Goal: Book appointment/travel/reservation

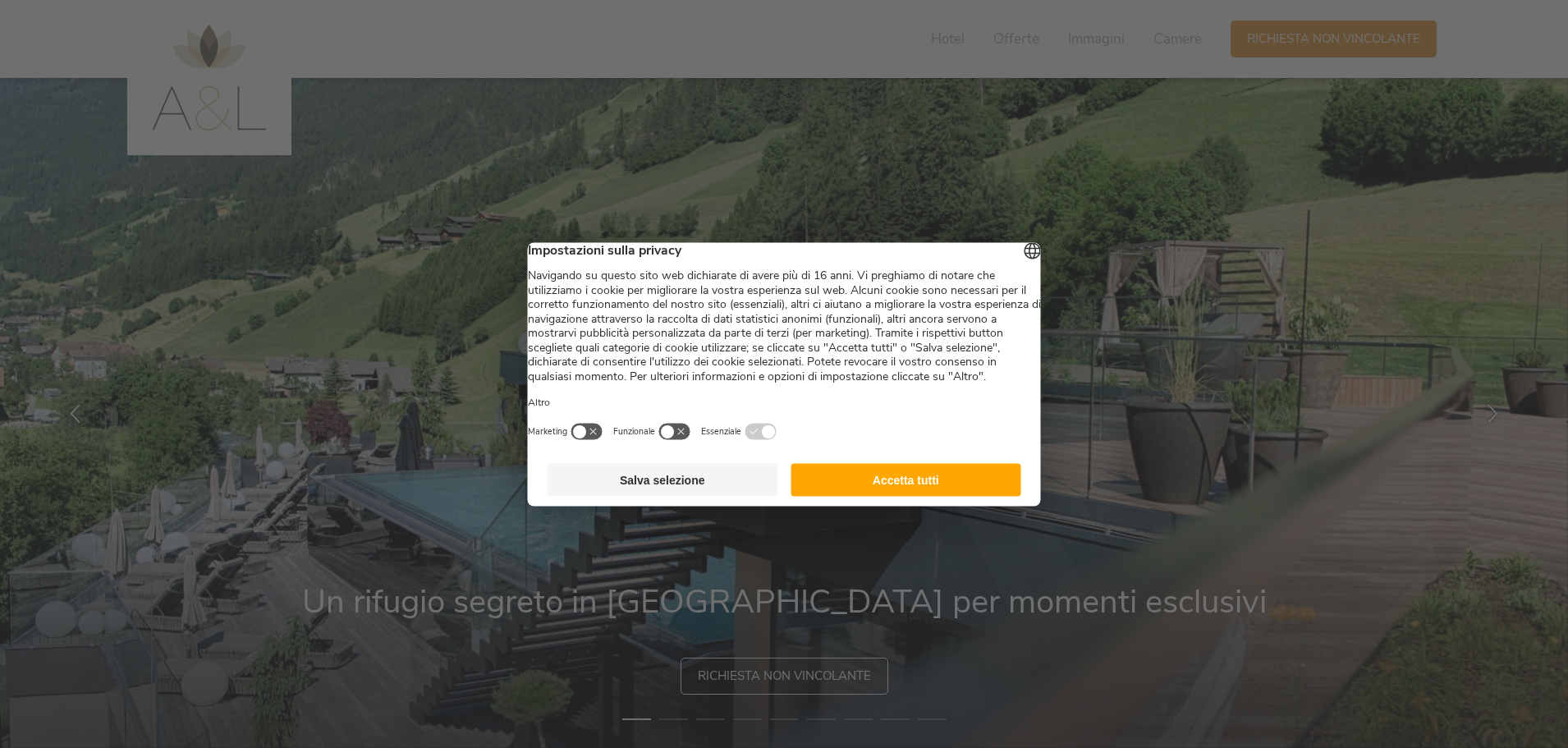
click at [913, 496] on button "Accetta tutti" at bounding box center [906, 479] width 231 height 33
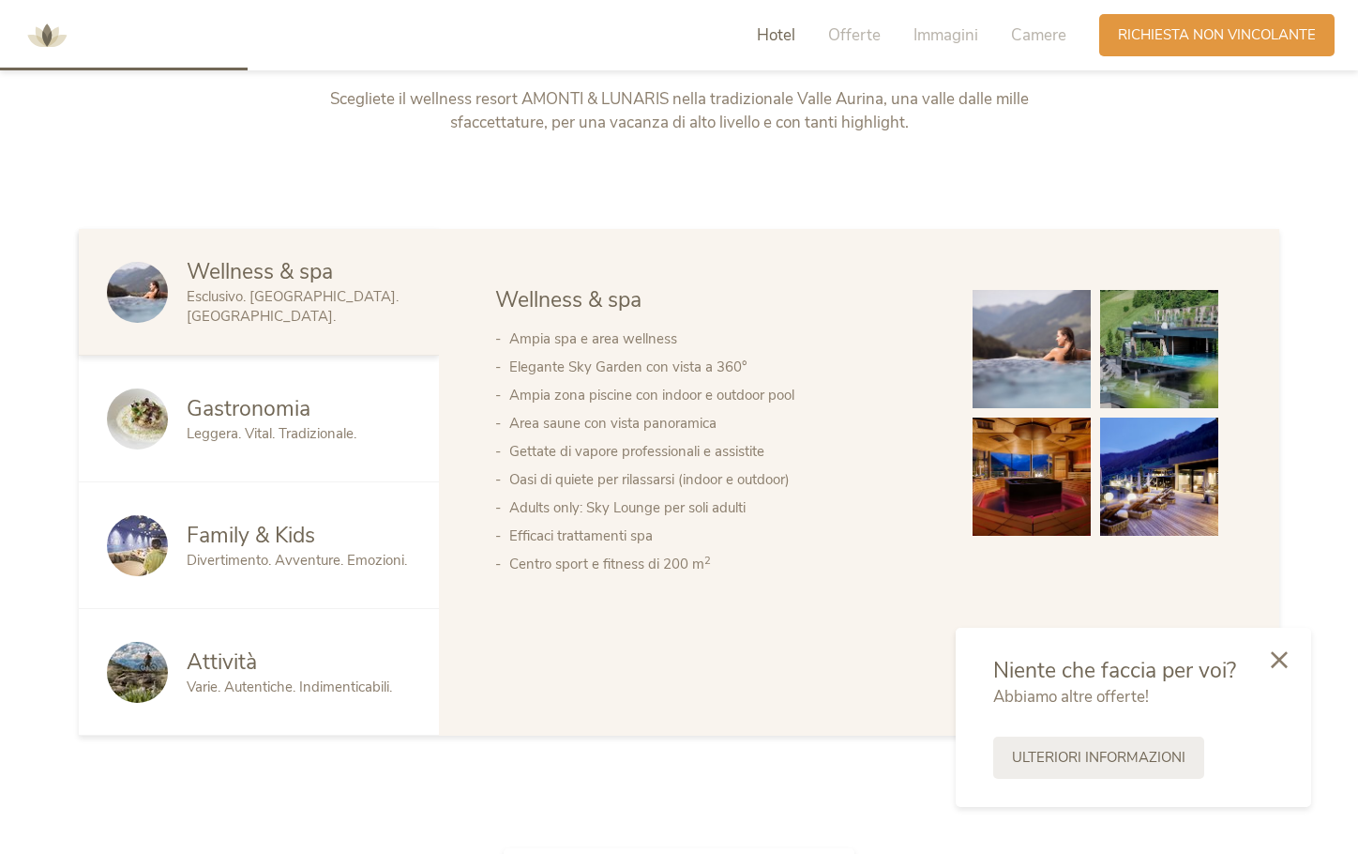
scroll to position [1126, 0]
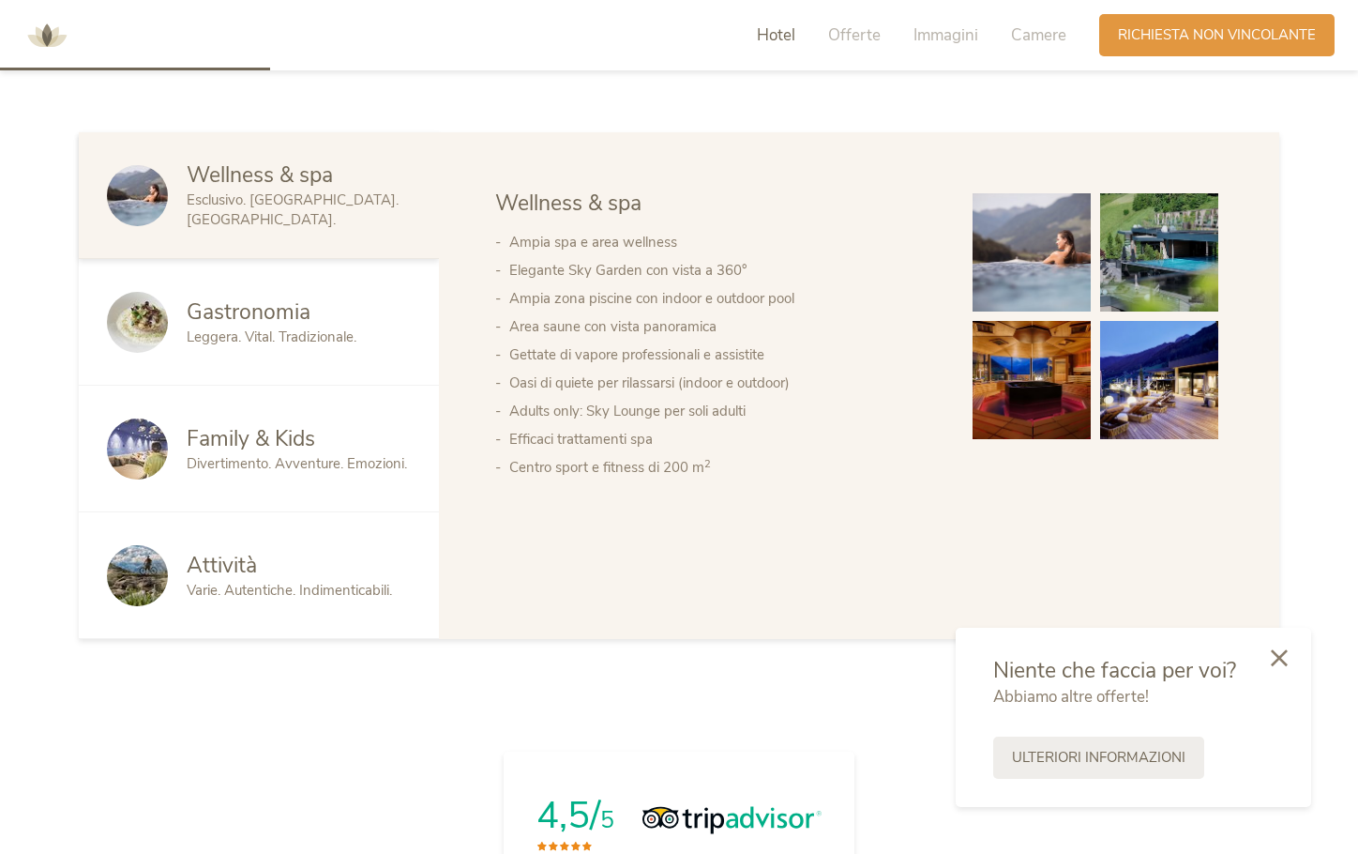
click at [1278, 662] on icon at bounding box center [1279, 657] width 17 height 17
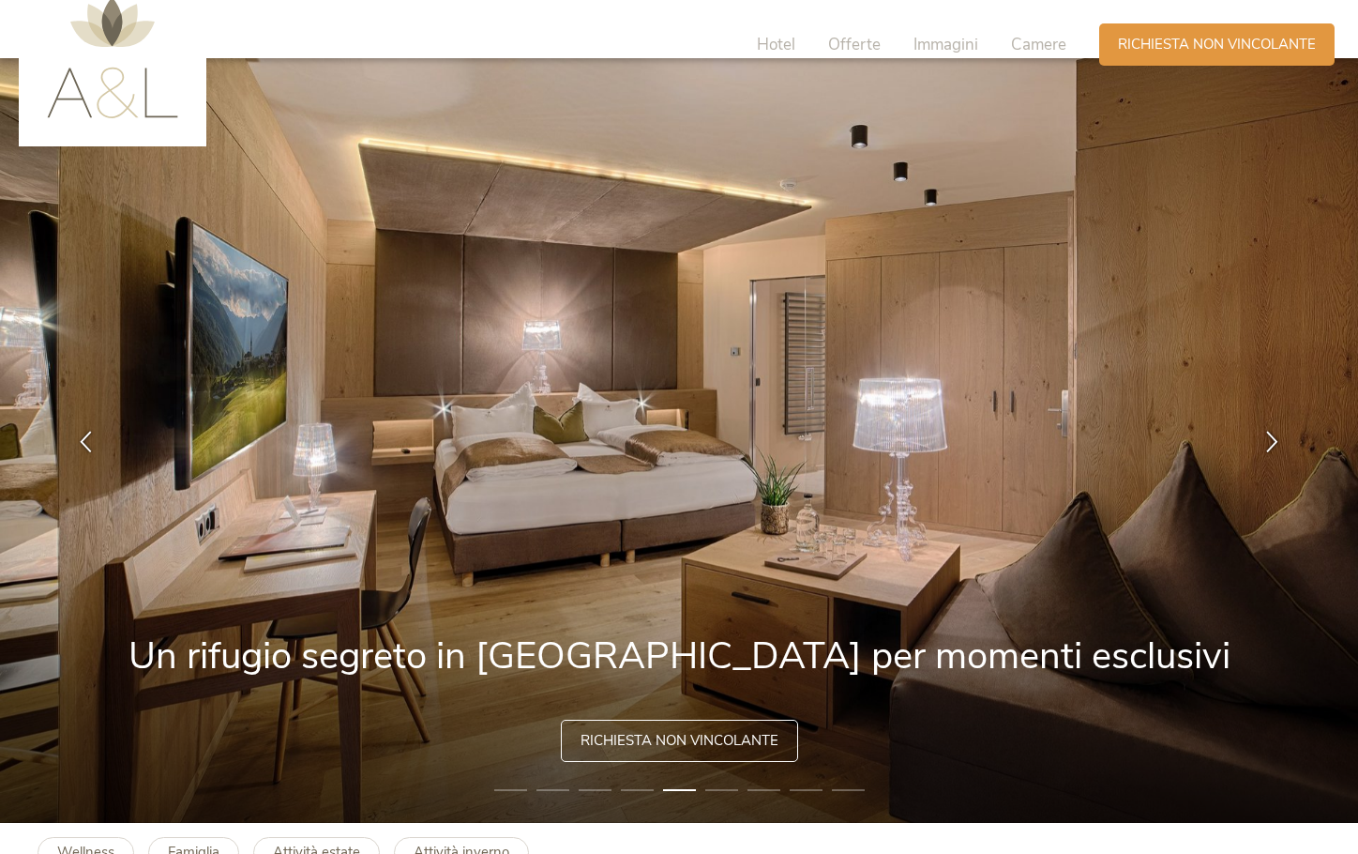
scroll to position [0, 0]
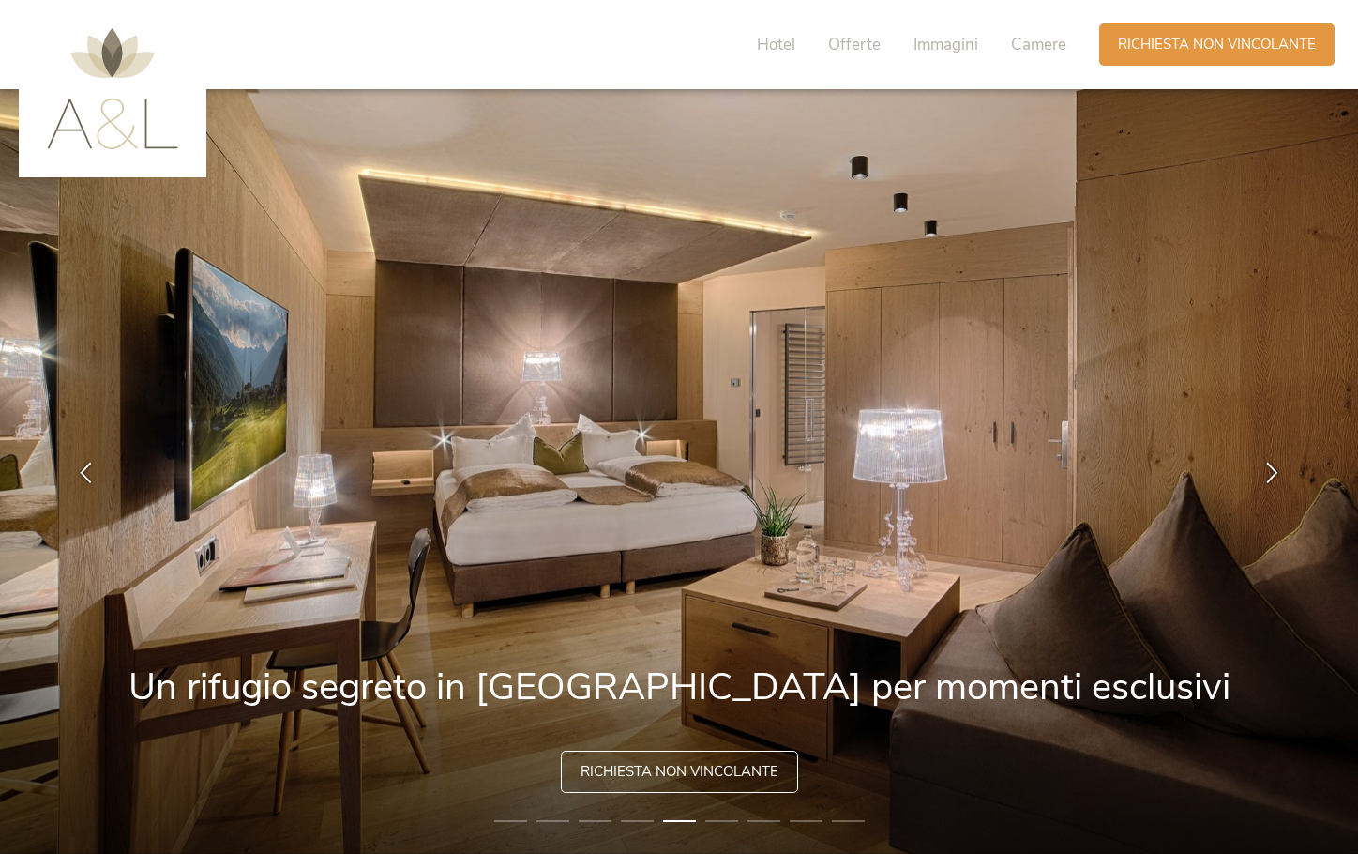
click at [108, 60] on img at bounding box center [112, 88] width 131 height 121
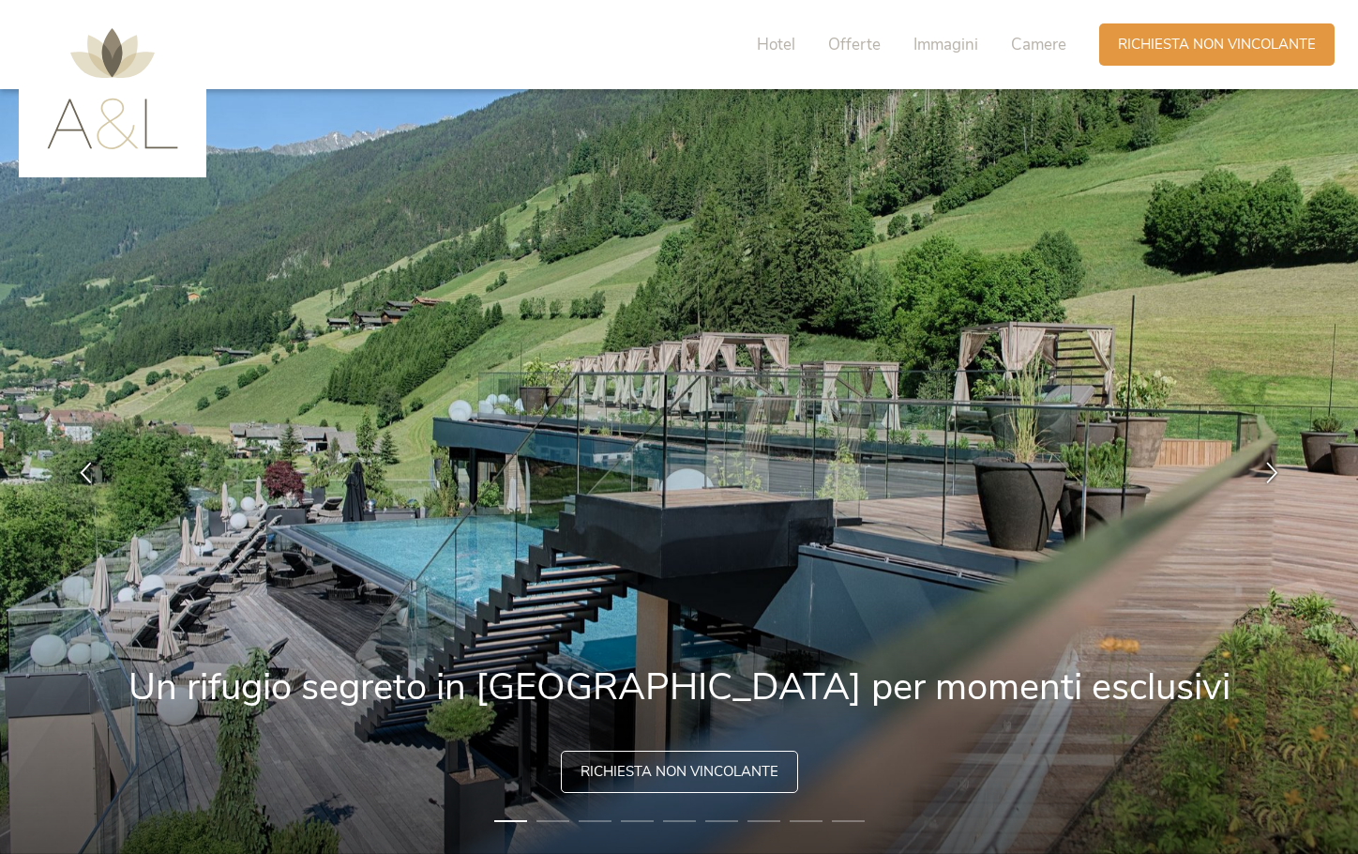
click at [780, 48] on span "Hotel" at bounding box center [776, 45] width 38 height 22
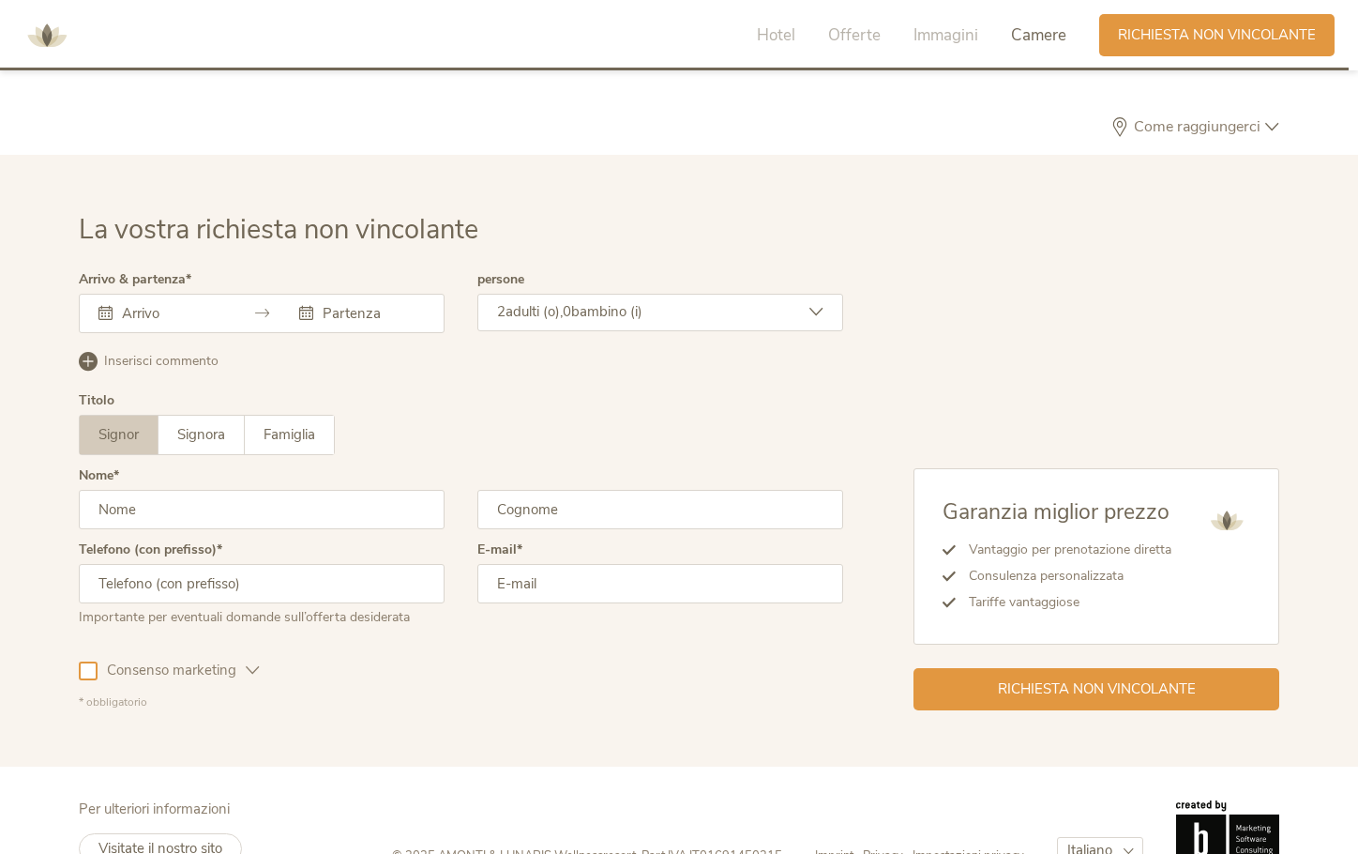
scroll to position [5653, 0]
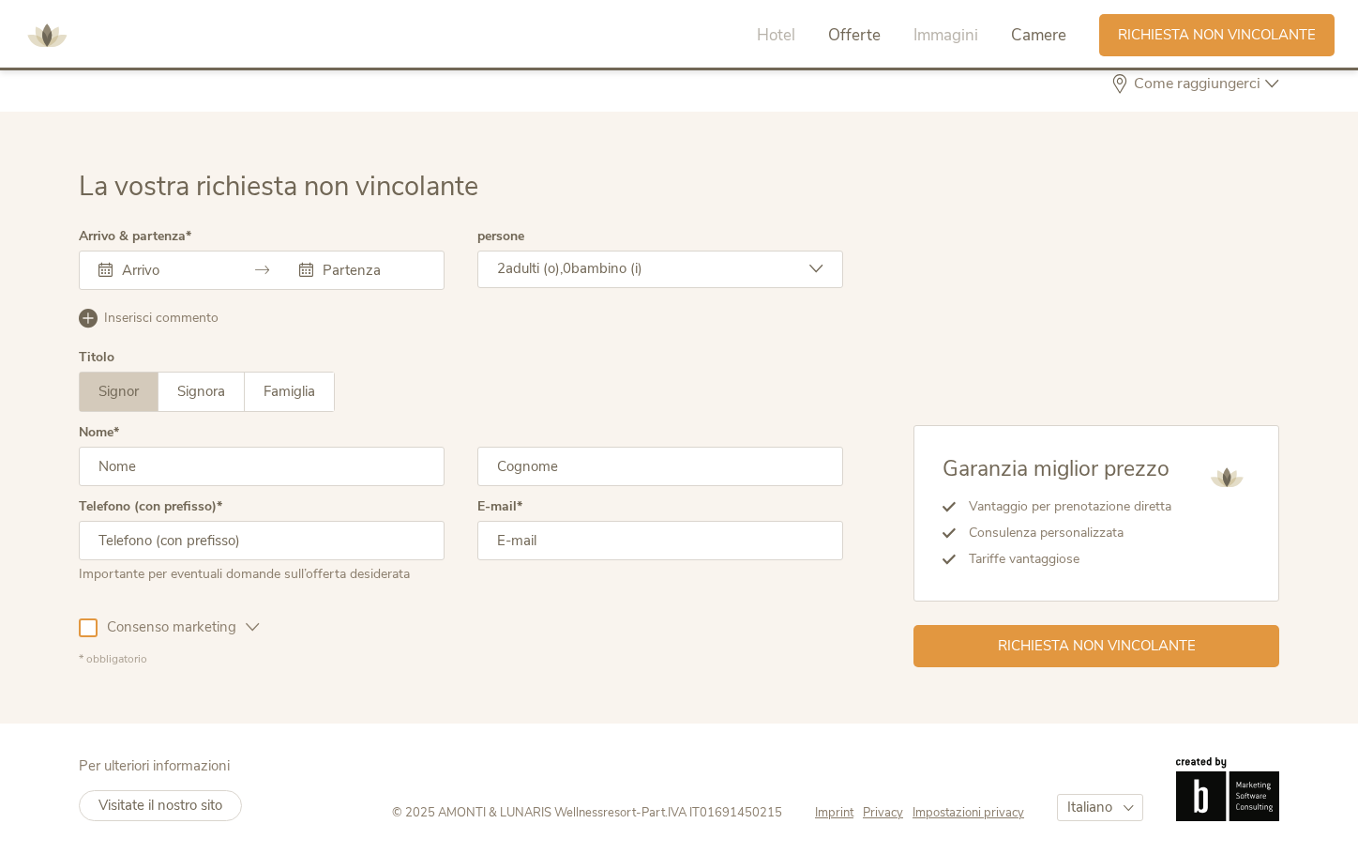
click at [855, 31] on span "Offerte" at bounding box center [854, 35] width 53 height 22
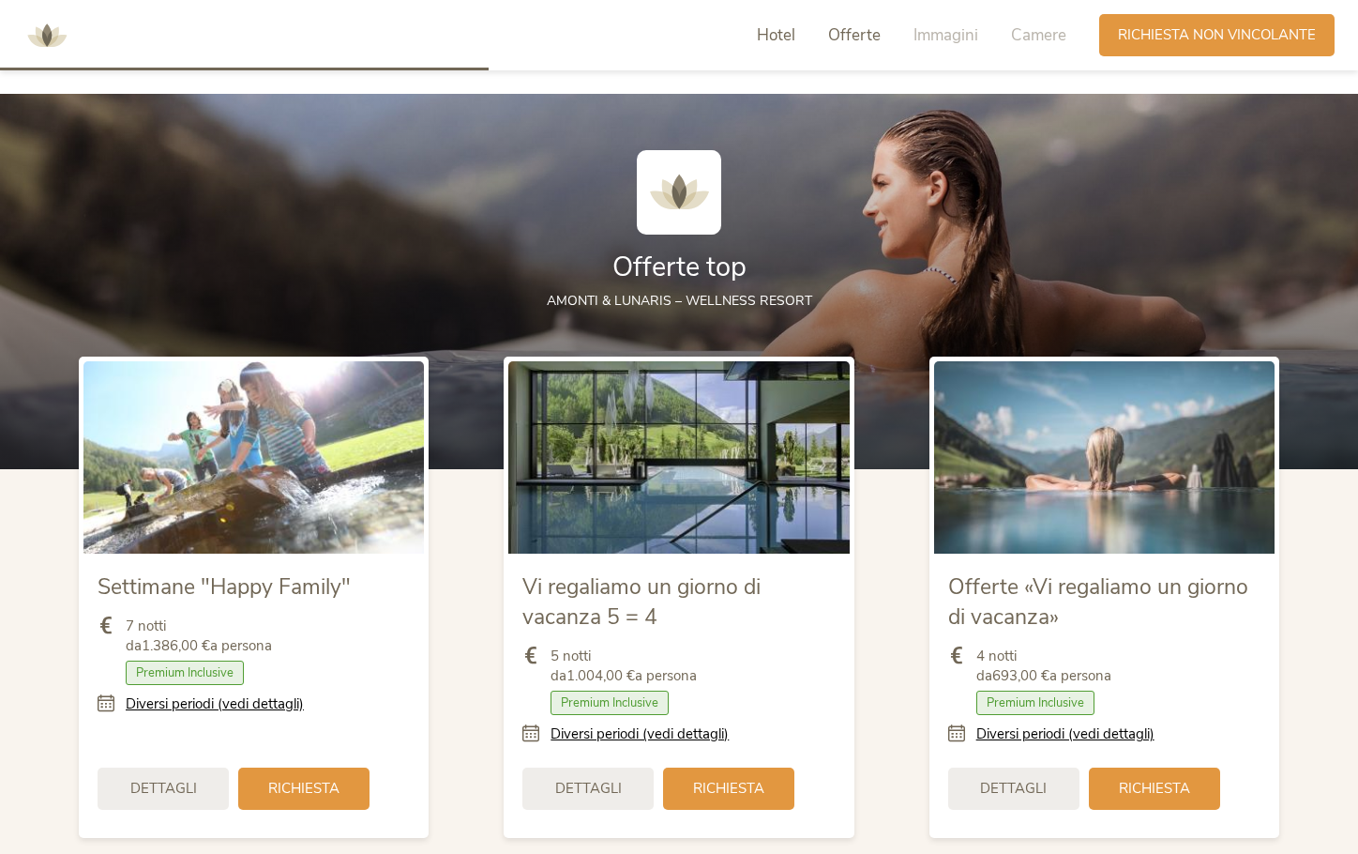
click at [772, 39] on span "Hotel" at bounding box center [776, 35] width 38 height 22
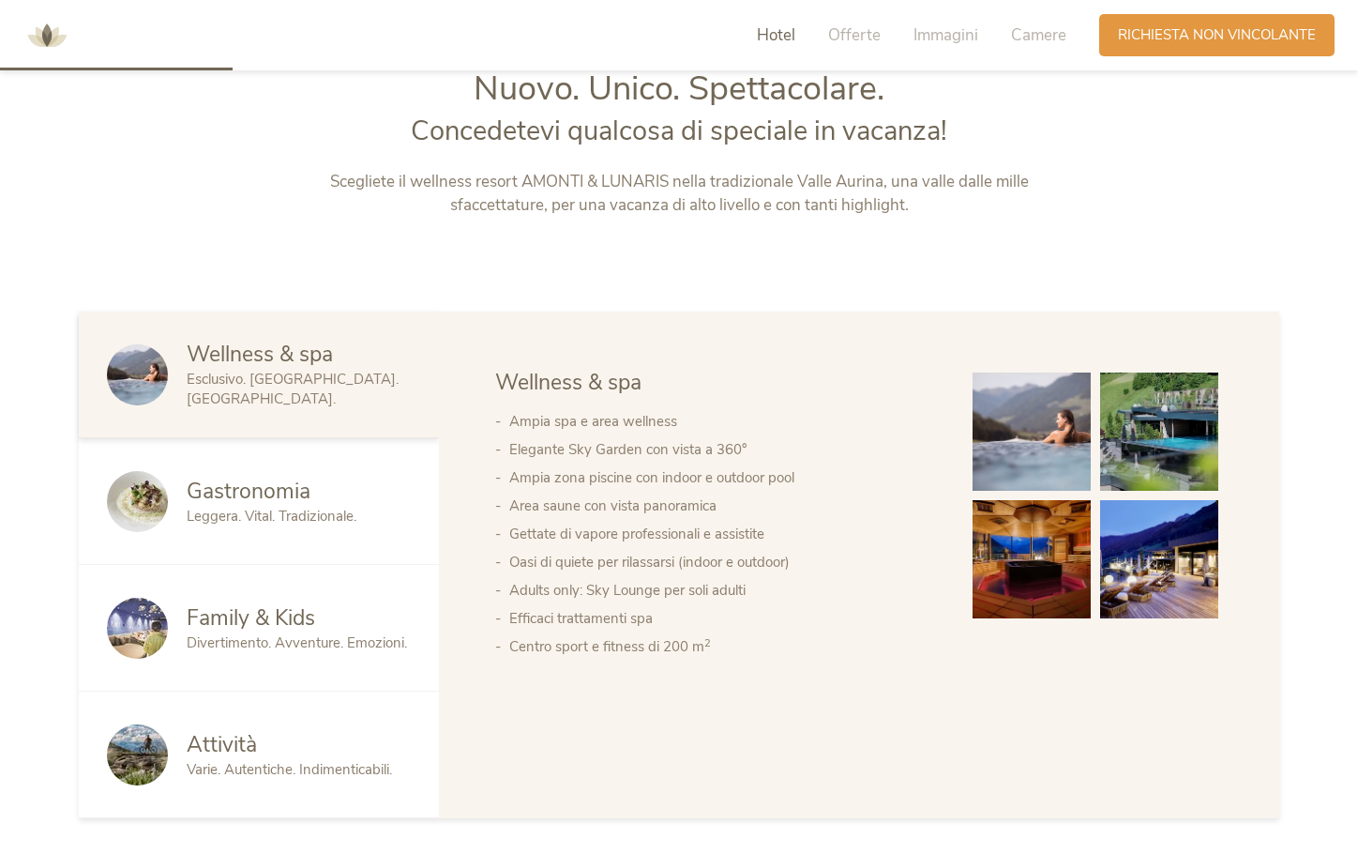
scroll to position [918, 0]
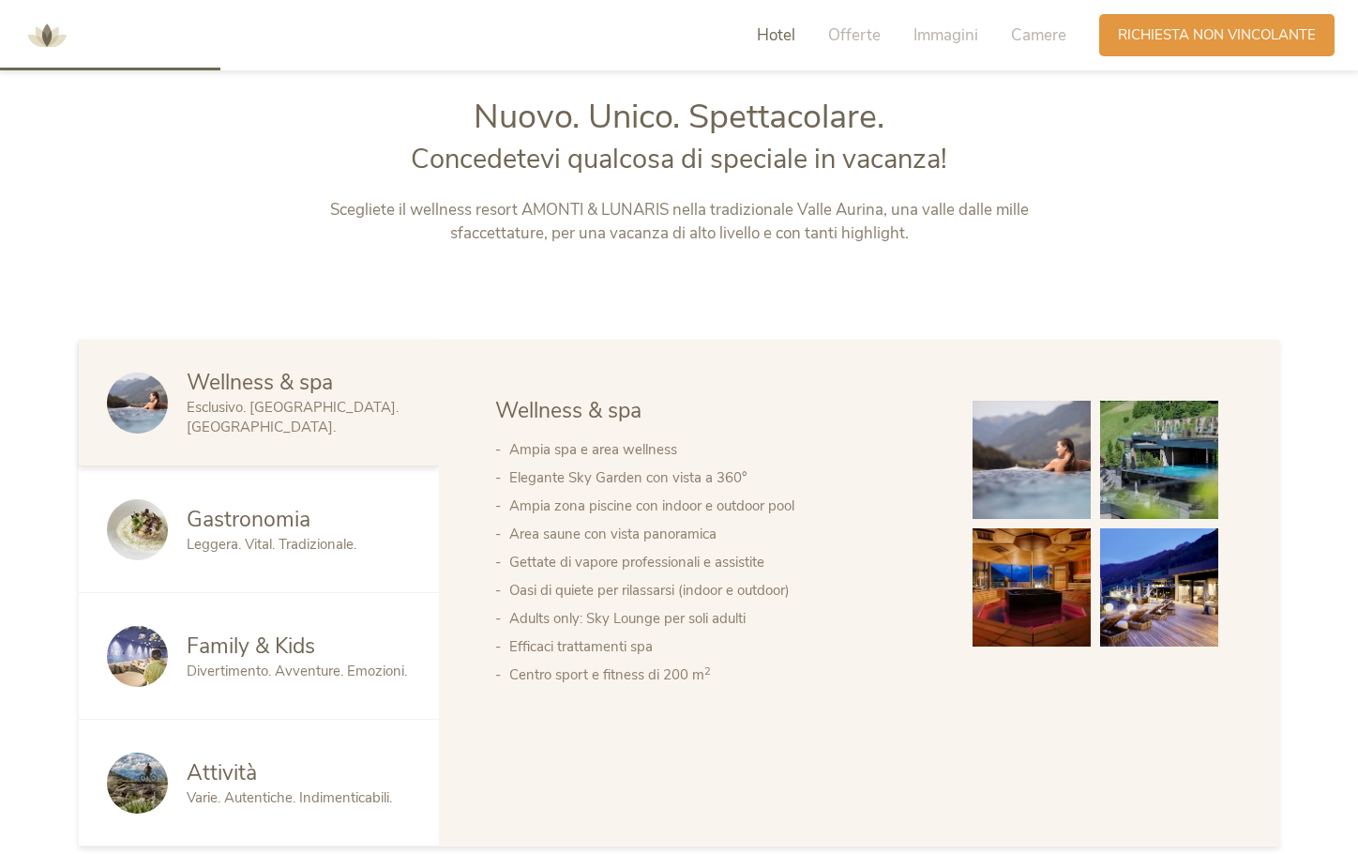
click at [790, 26] on span "Hotel" at bounding box center [776, 35] width 38 height 22
click at [1033, 34] on span "Camere" at bounding box center [1038, 35] width 55 height 22
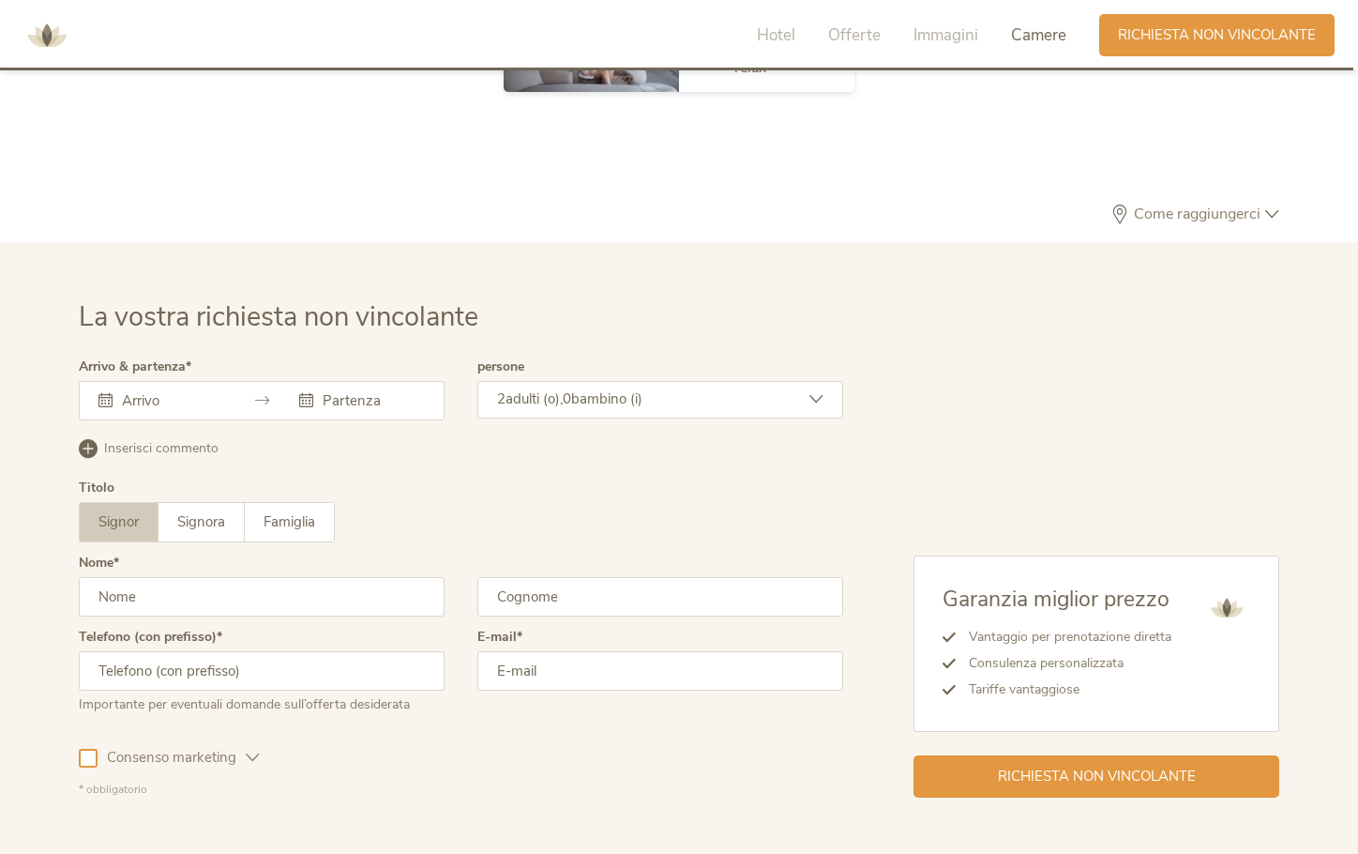
scroll to position [5653, 0]
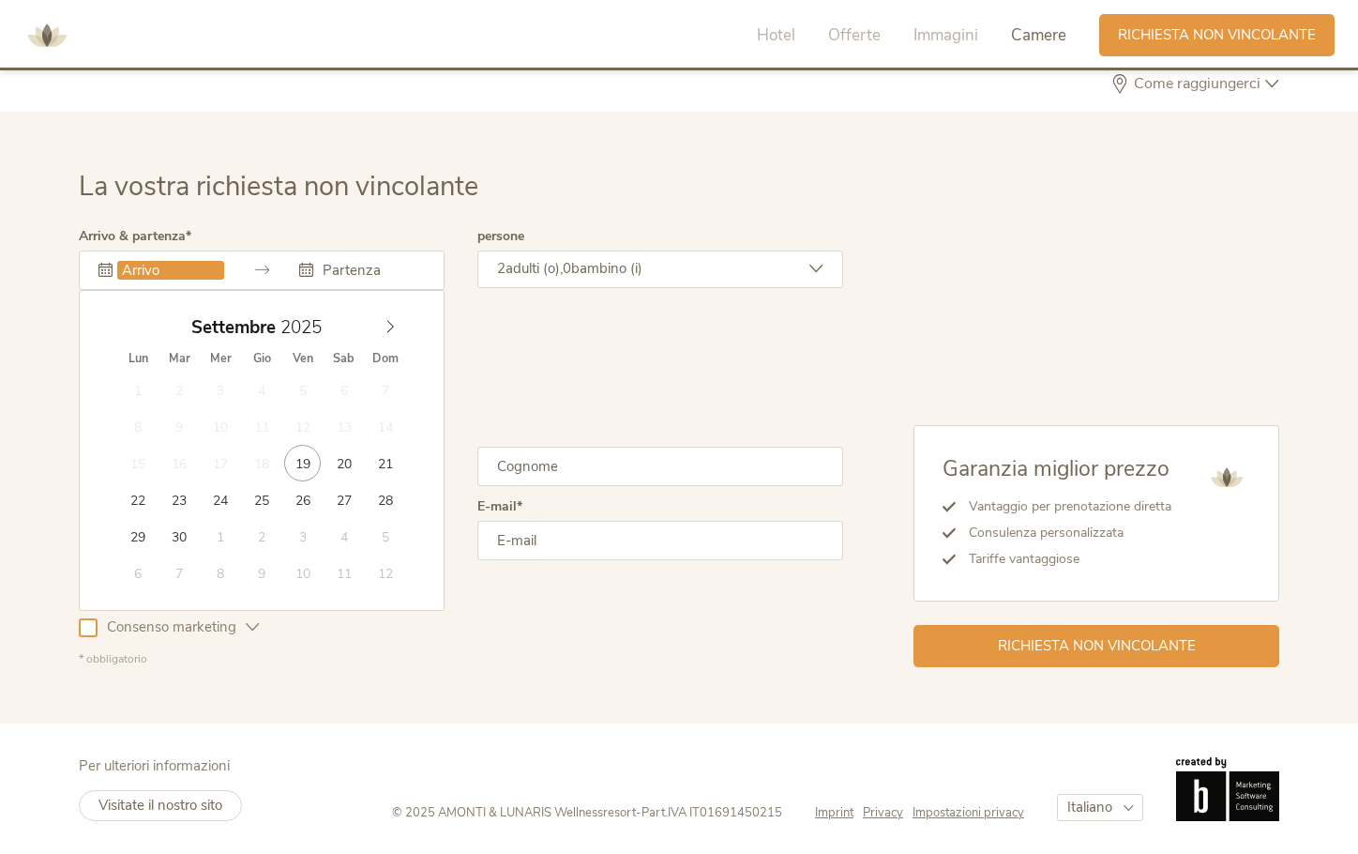
click at [185, 268] on input "text" at bounding box center [170, 270] width 107 height 19
click at [782, 39] on span "Hotel" at bounding box center [776, 35] width 38 height 22
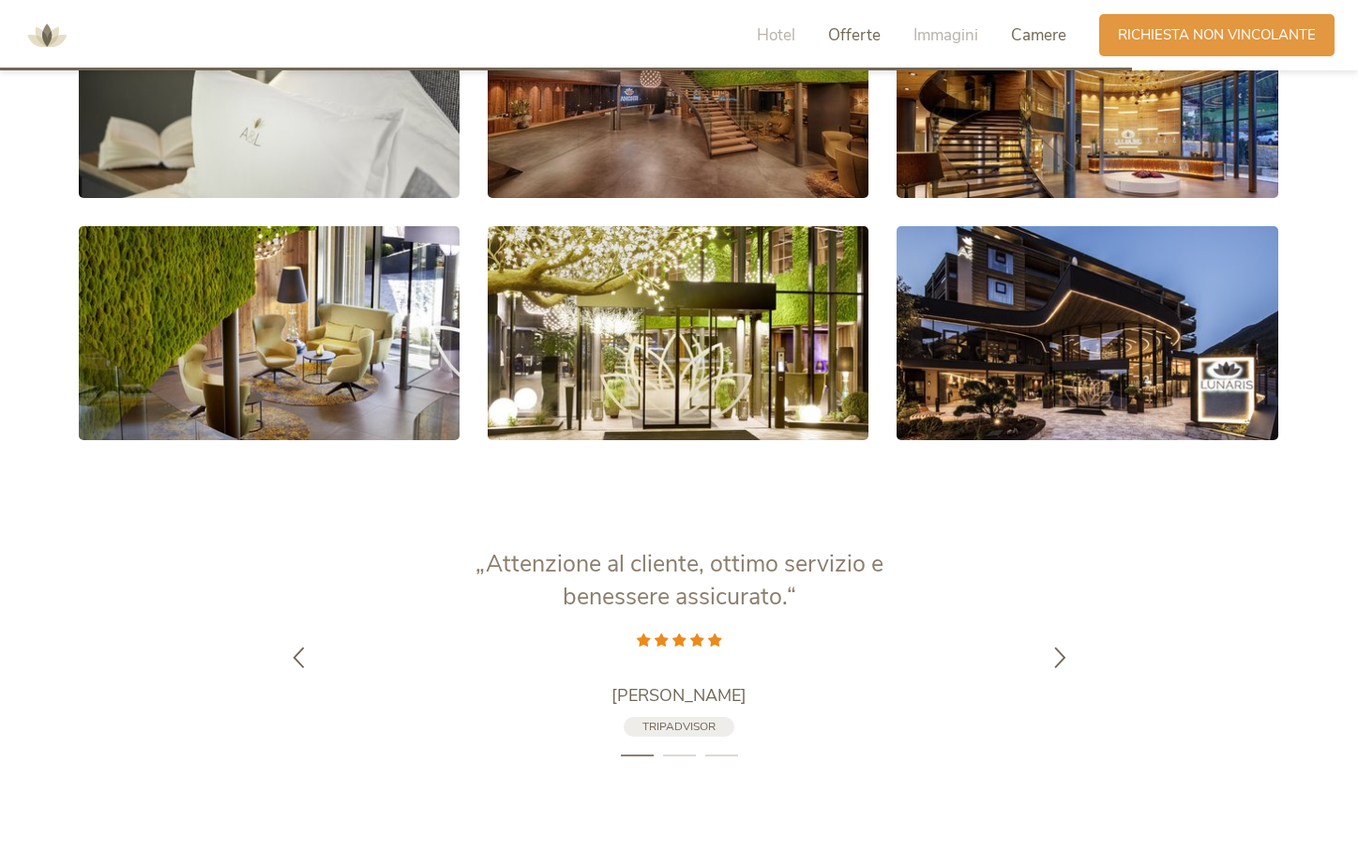
click at [840, 37] on span "Offerte" at bounding box center [854, 35] width 53 height 22
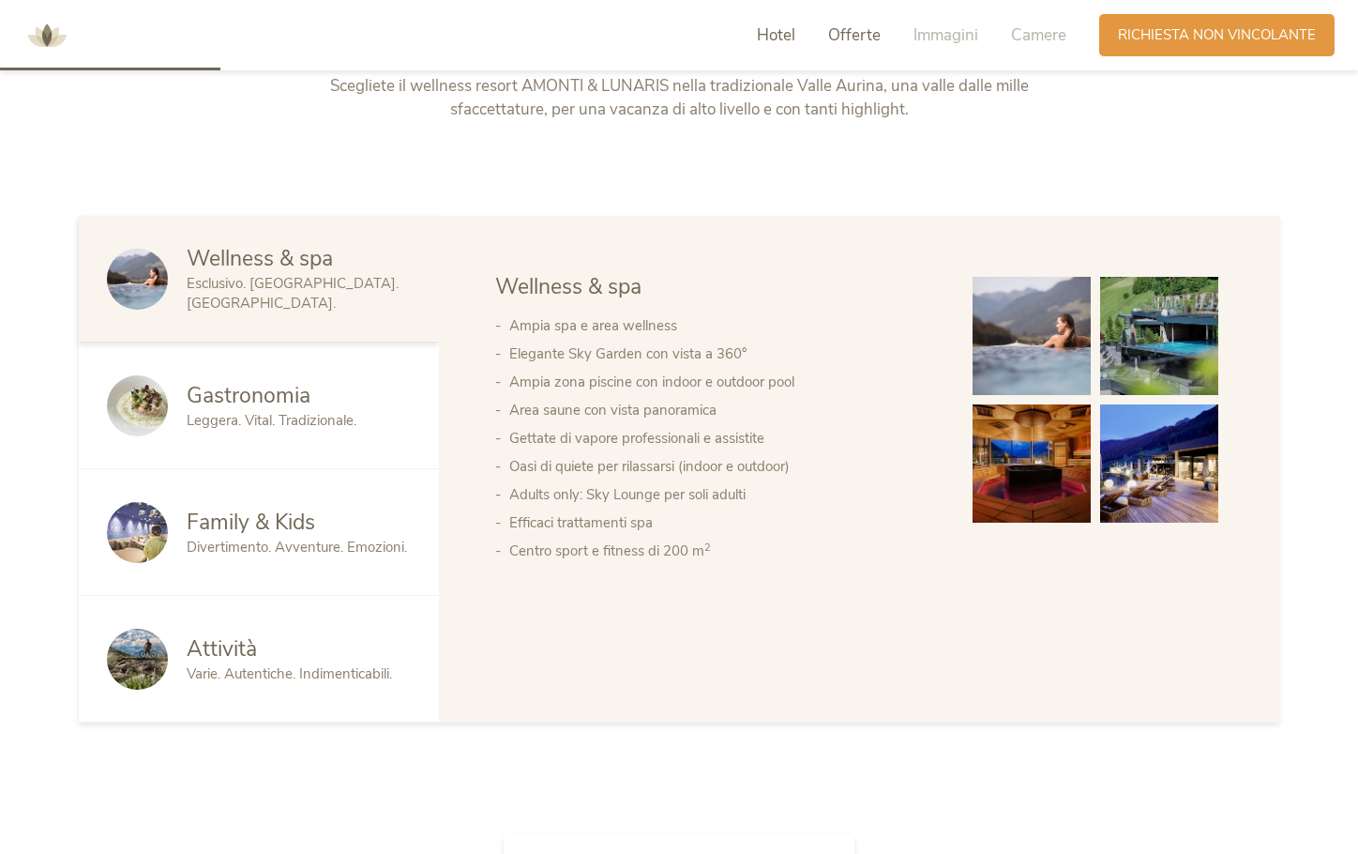
click at [840, 37] on span "Offerte" at bounding box center [854, 35] width 53 height 22
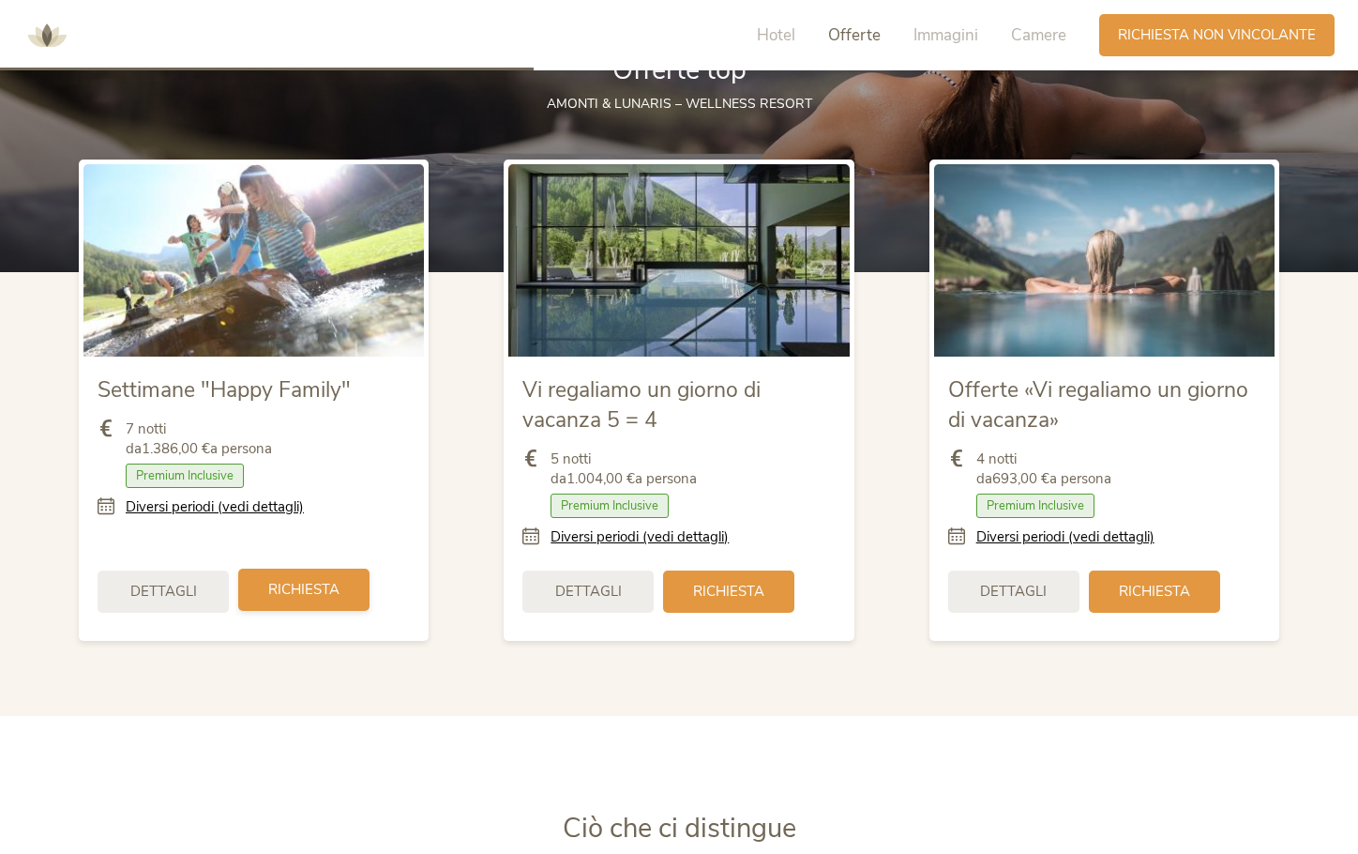
scroll to position [2221, 0]
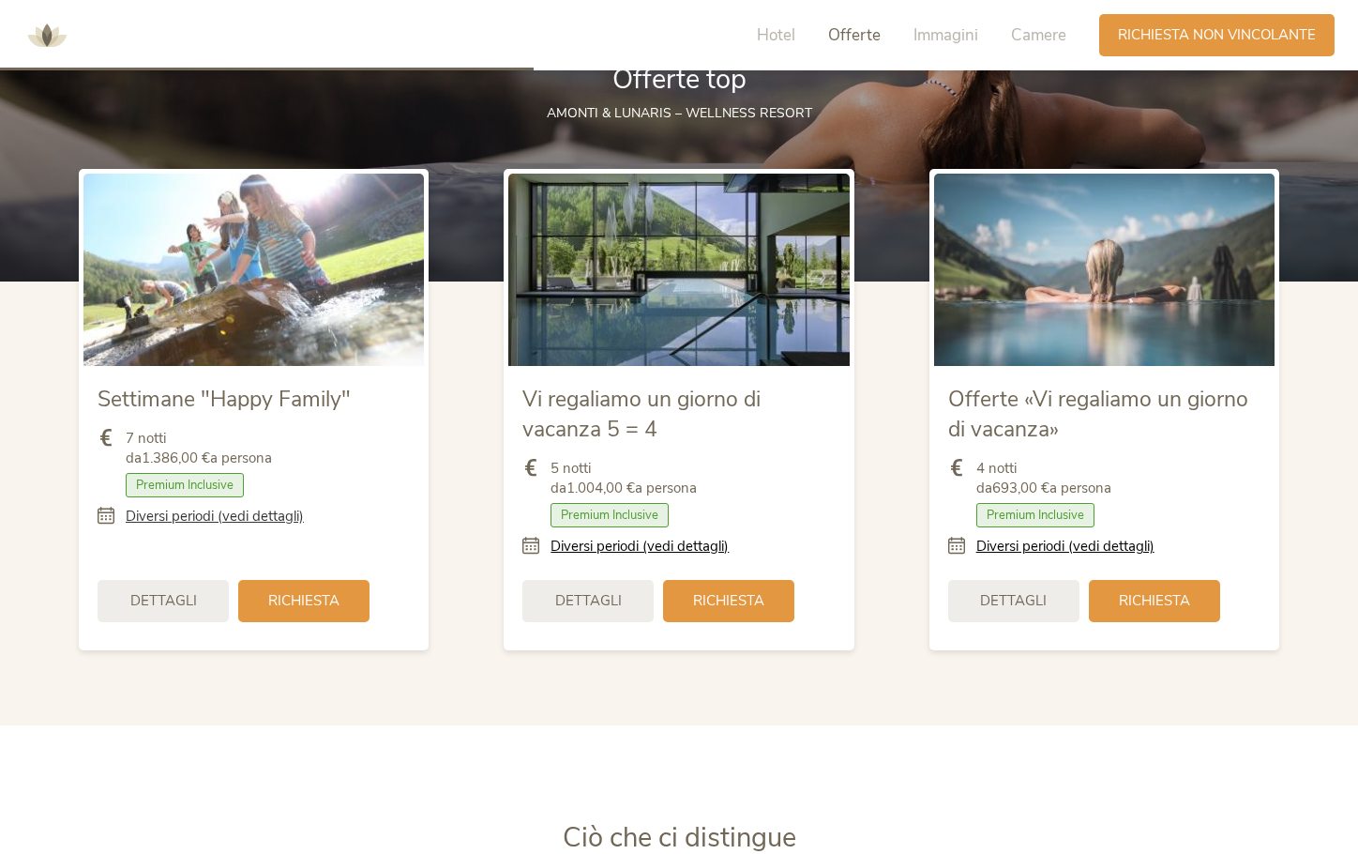
click at [278, 522] on link "Diversi periodi (vedi dettagli)" at bounding box center [215, 517] width 178 height 20
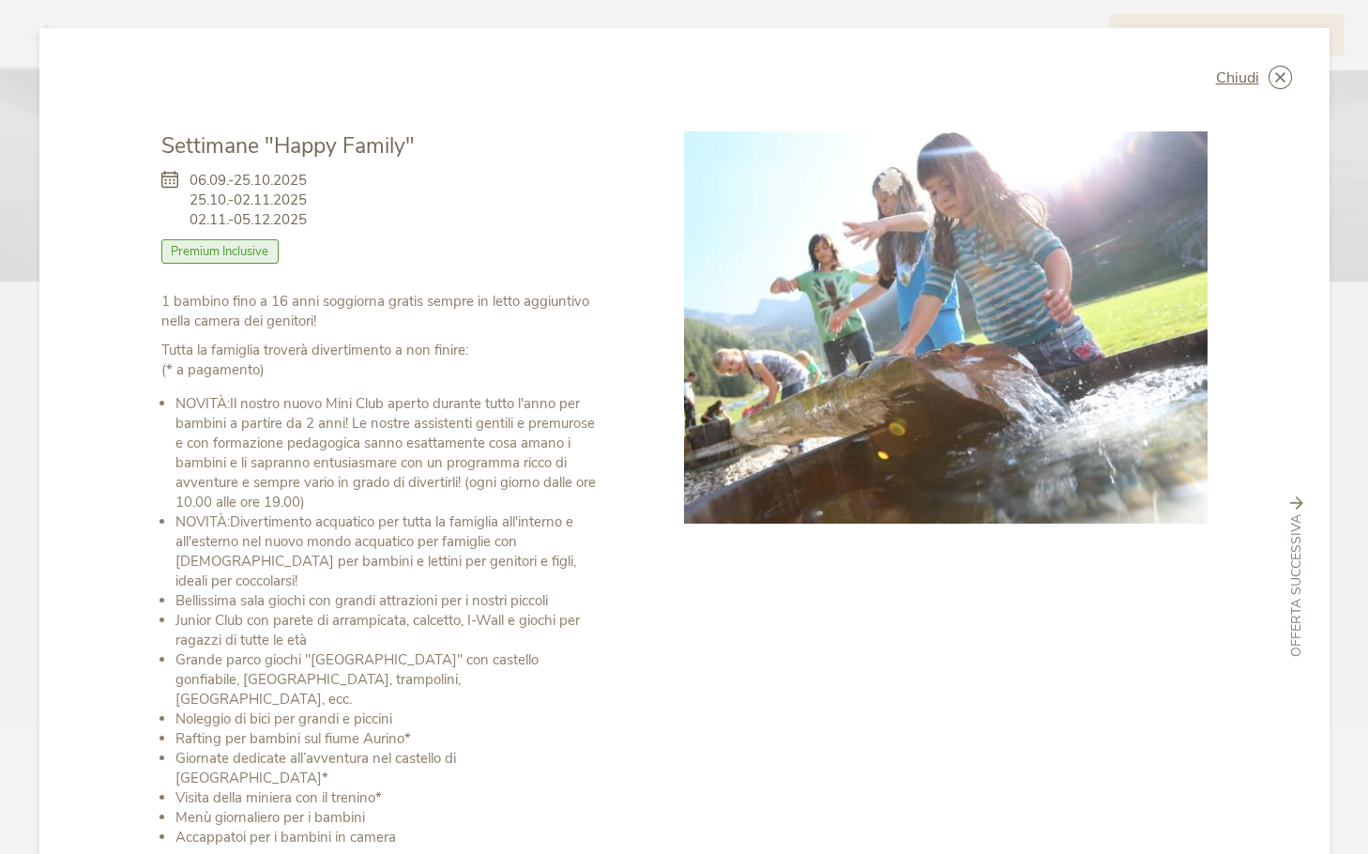
click at [222, 224] on span "06.09.-25.10.2025 25.10.-02.11.2025 02.11.-05.12.2025" at bounding box center [248, 200] width 117 height 59
click at [1230, 76] on span "Chiudi" at bounding box center [1237, 77] width 43 height 15
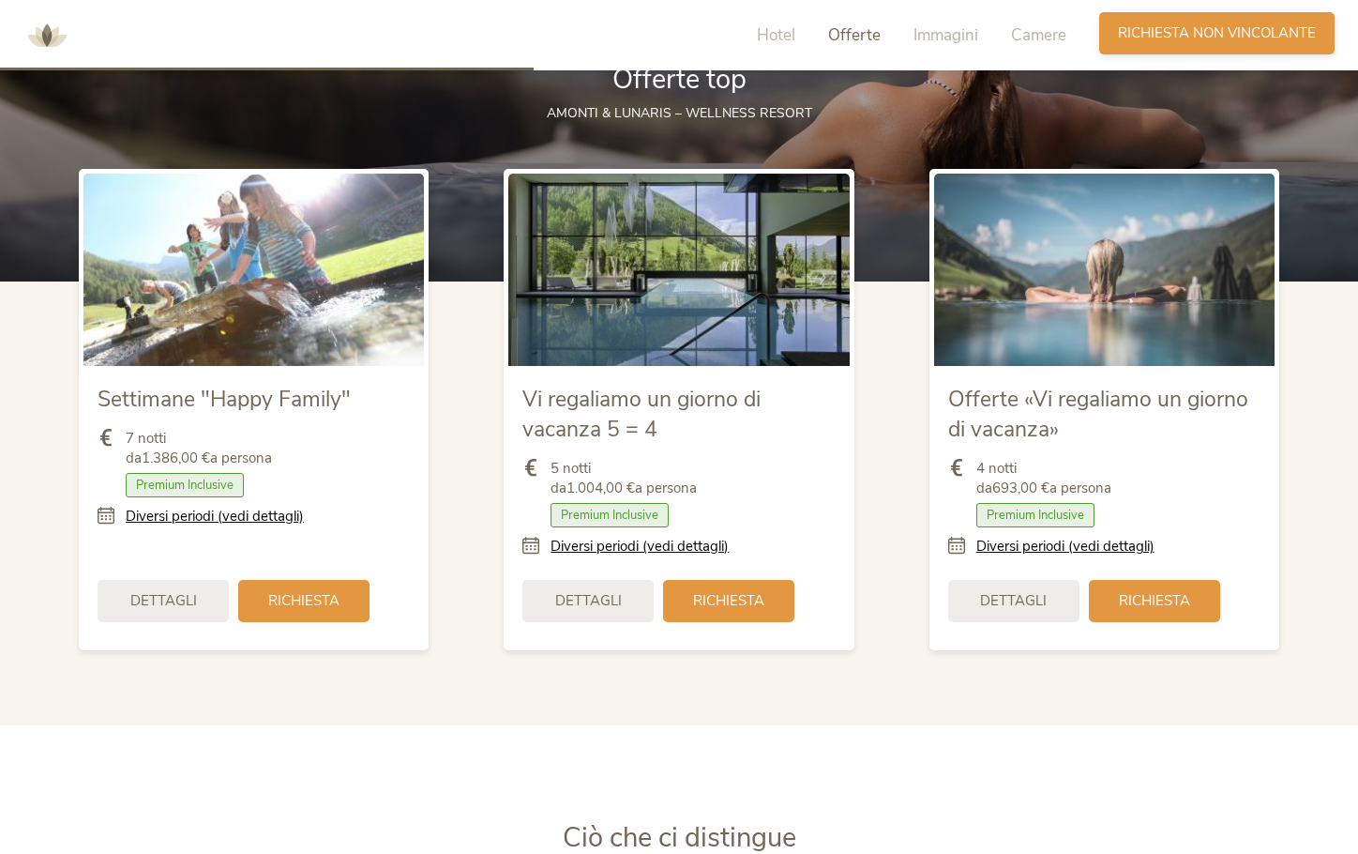
click at [1197, 38] on span "Richiesta non vincolante" at bounding box center [1217, 33] width 198 height 20
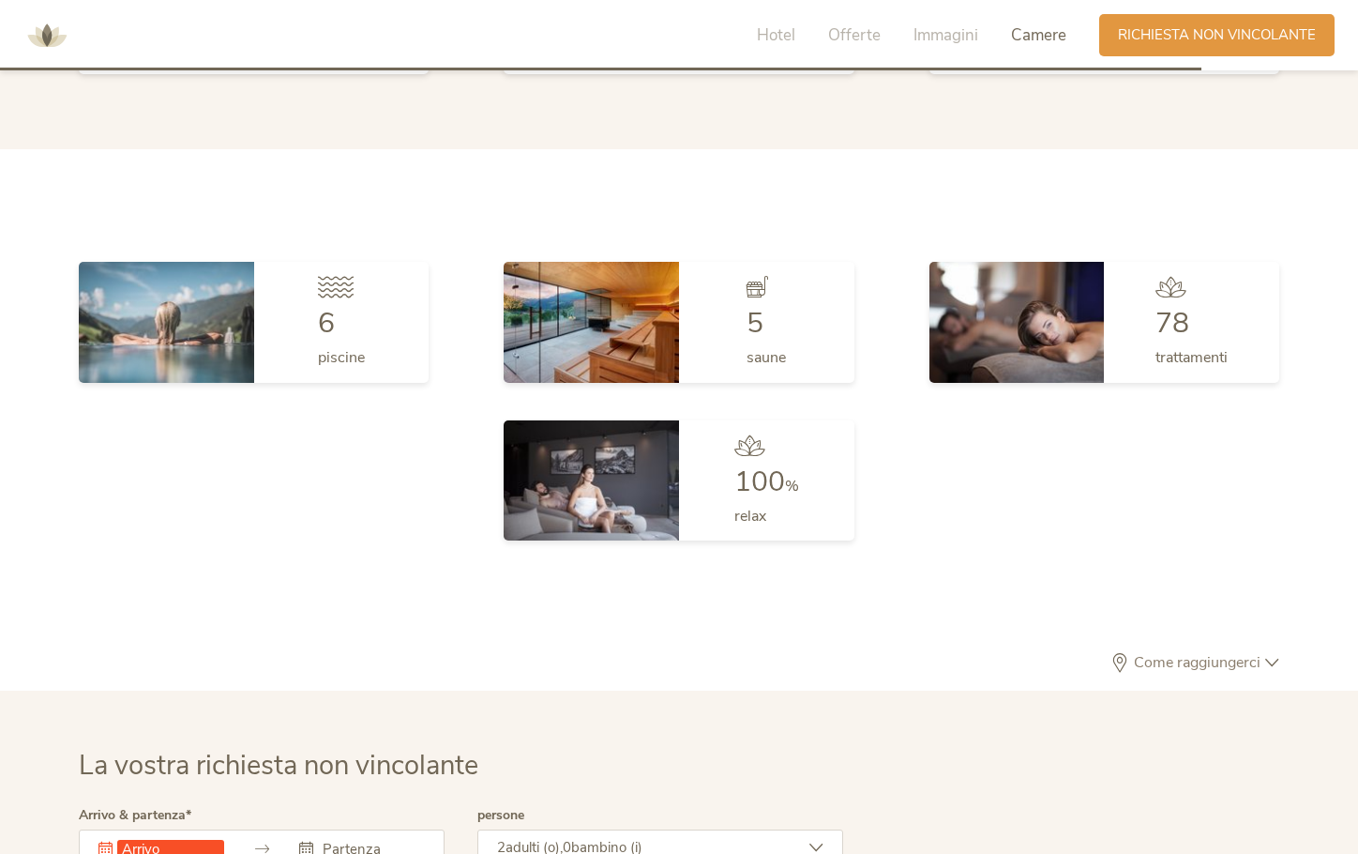
scroll to position [5653, 0]
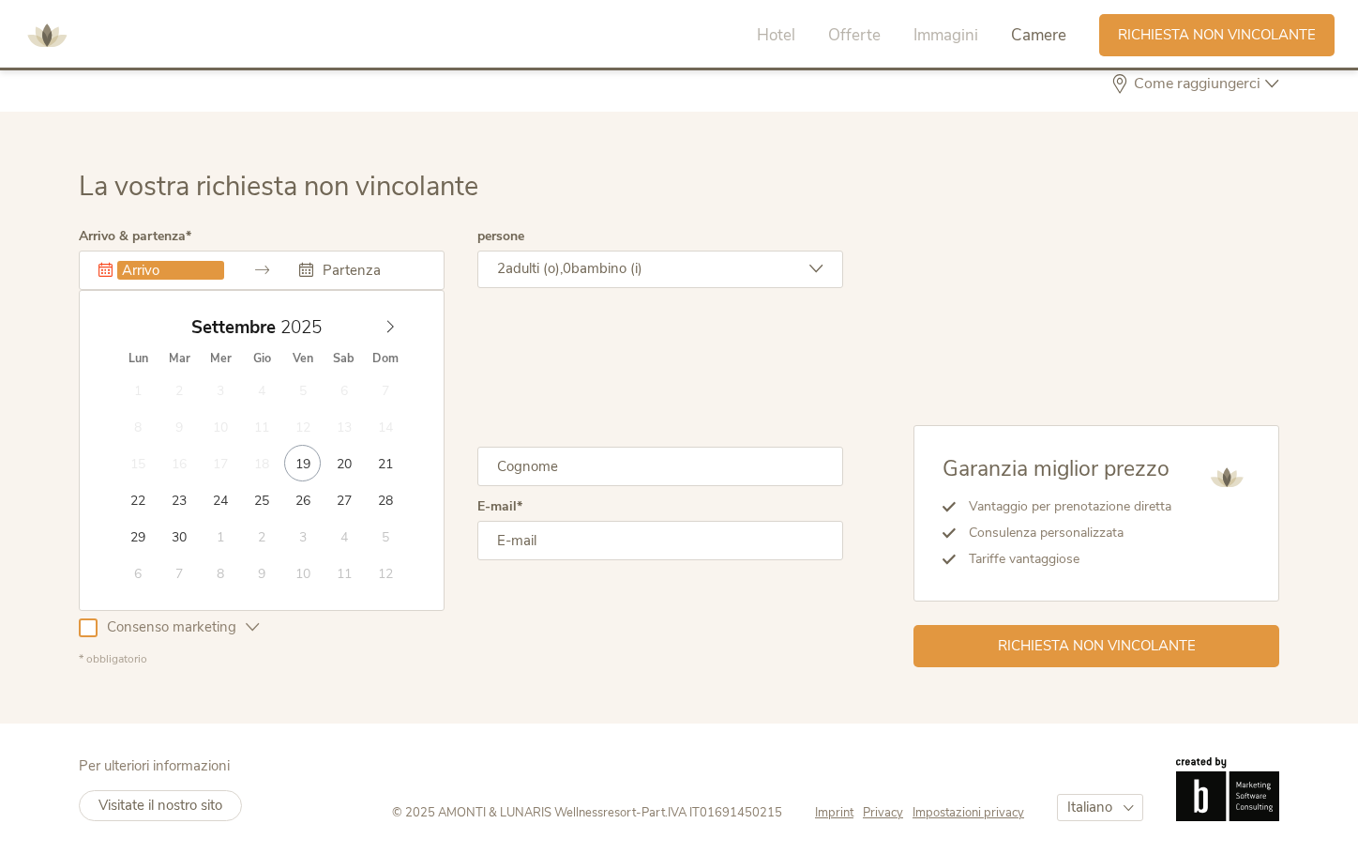
click at [163, 270] on input "text" at bounding box center [170, 270] width 107 height 19
click at [392, 328] on icon at bounding box center [390, 327] width 7 height 12
type input "[DATE]"
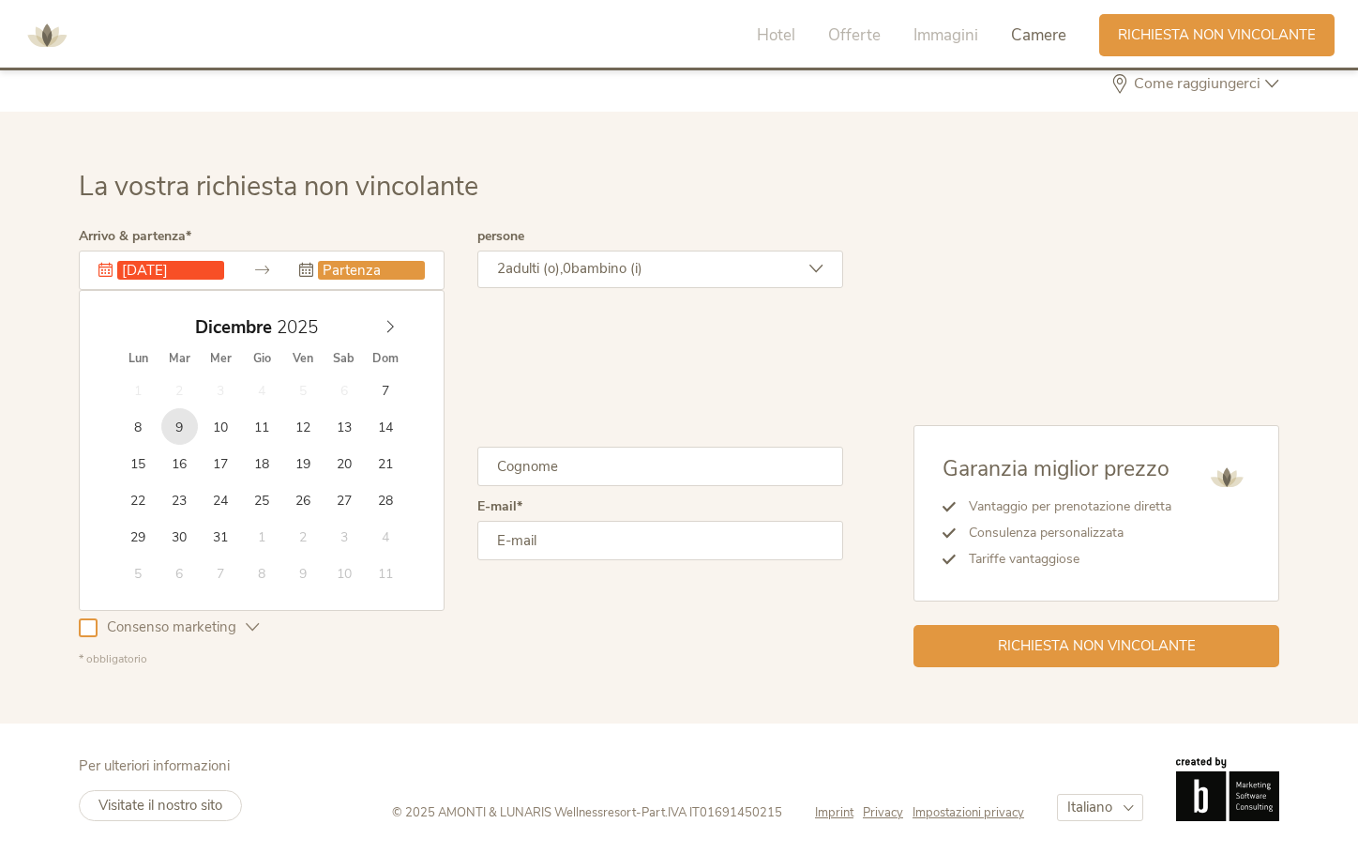
type input "[DATE]"
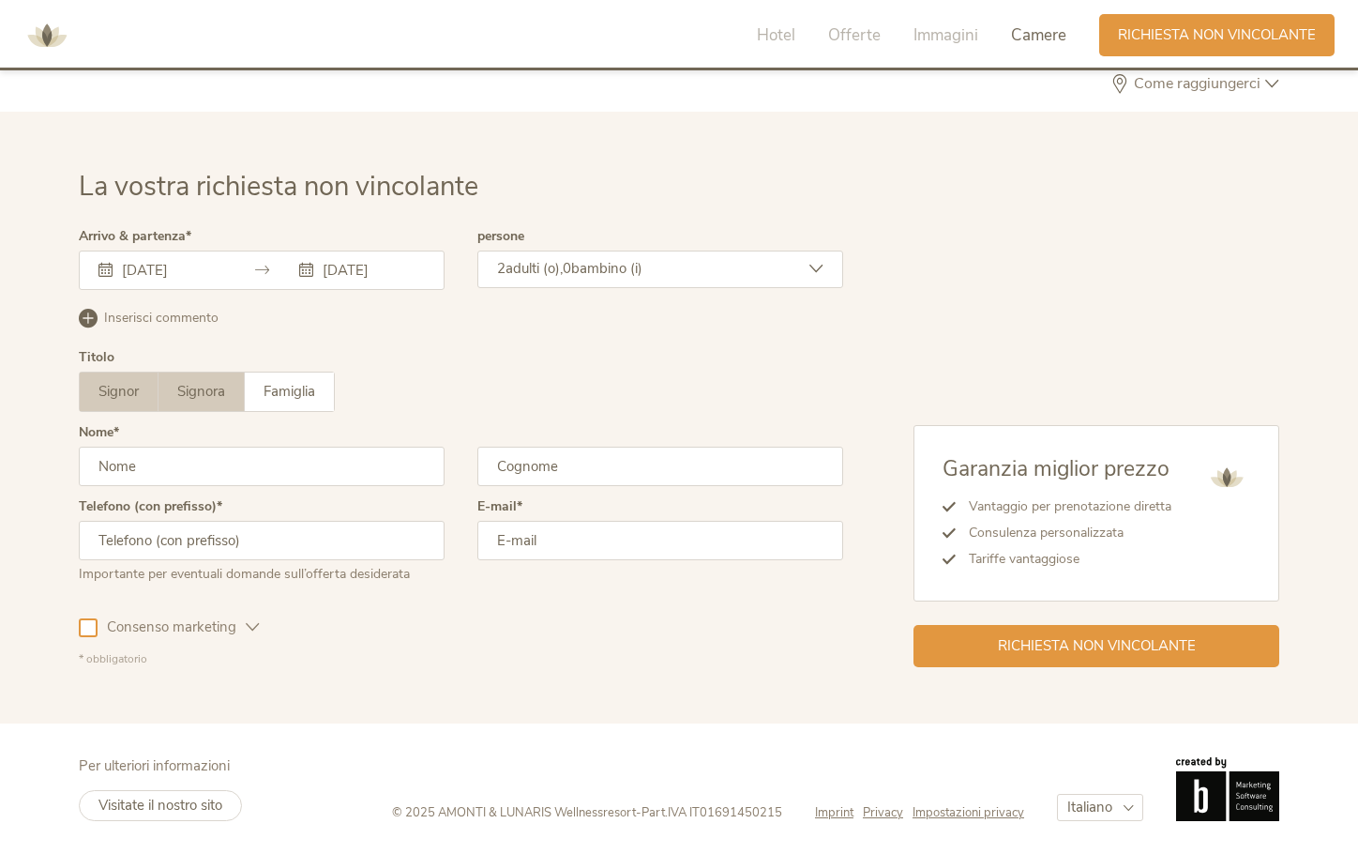
click at [219, 398] on span "Signora" at bounding box center [201, 391] width 48 height 19
click at [311, 391] on span "Famiglia" at bounding box center [290, 391] width 52 height 19
click at [615, 266] on span "bambino (i)" at bounding box center [606, 268] width 71 height 19
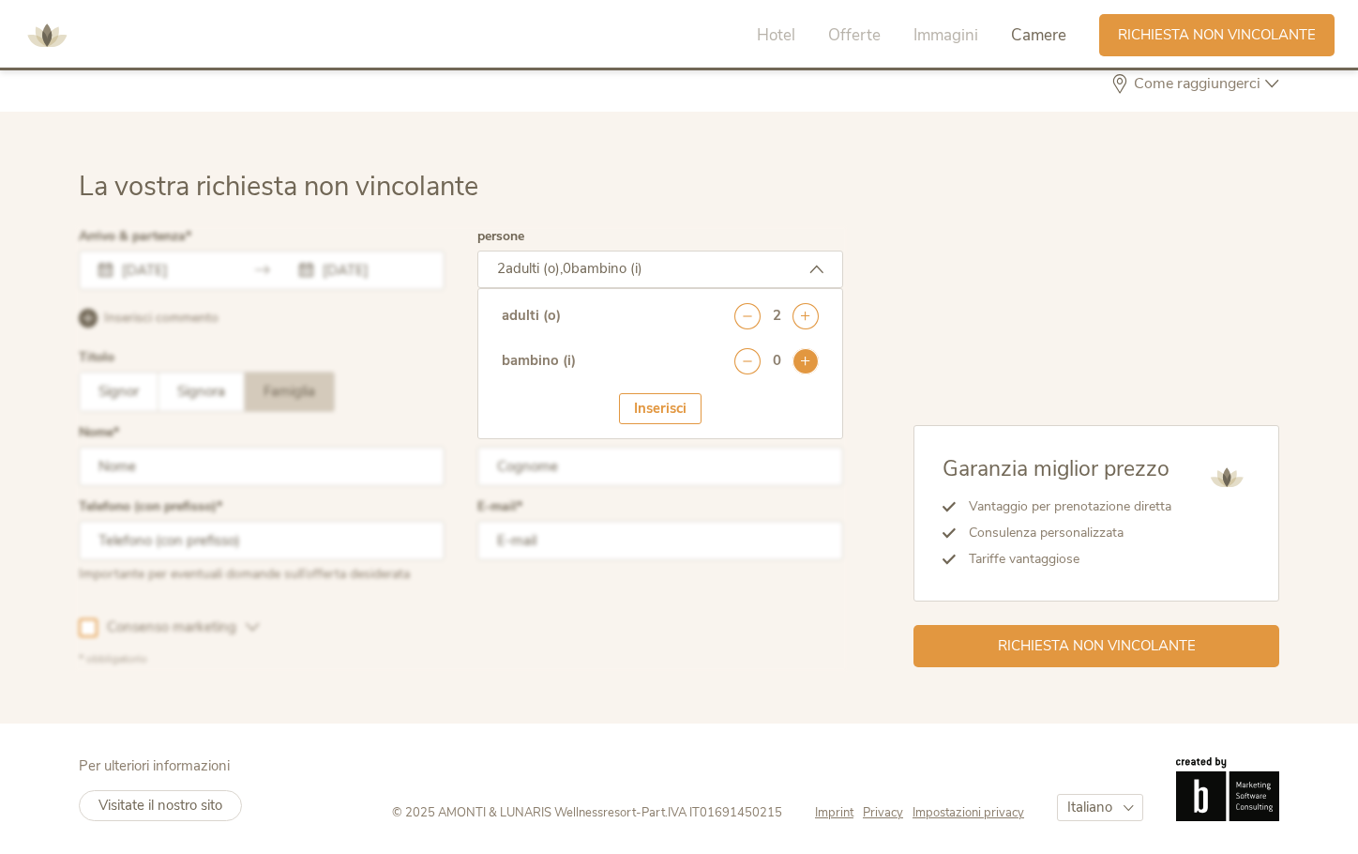
click at [797, 356] on icon at bounding box center [806, 361] width 26 height 26
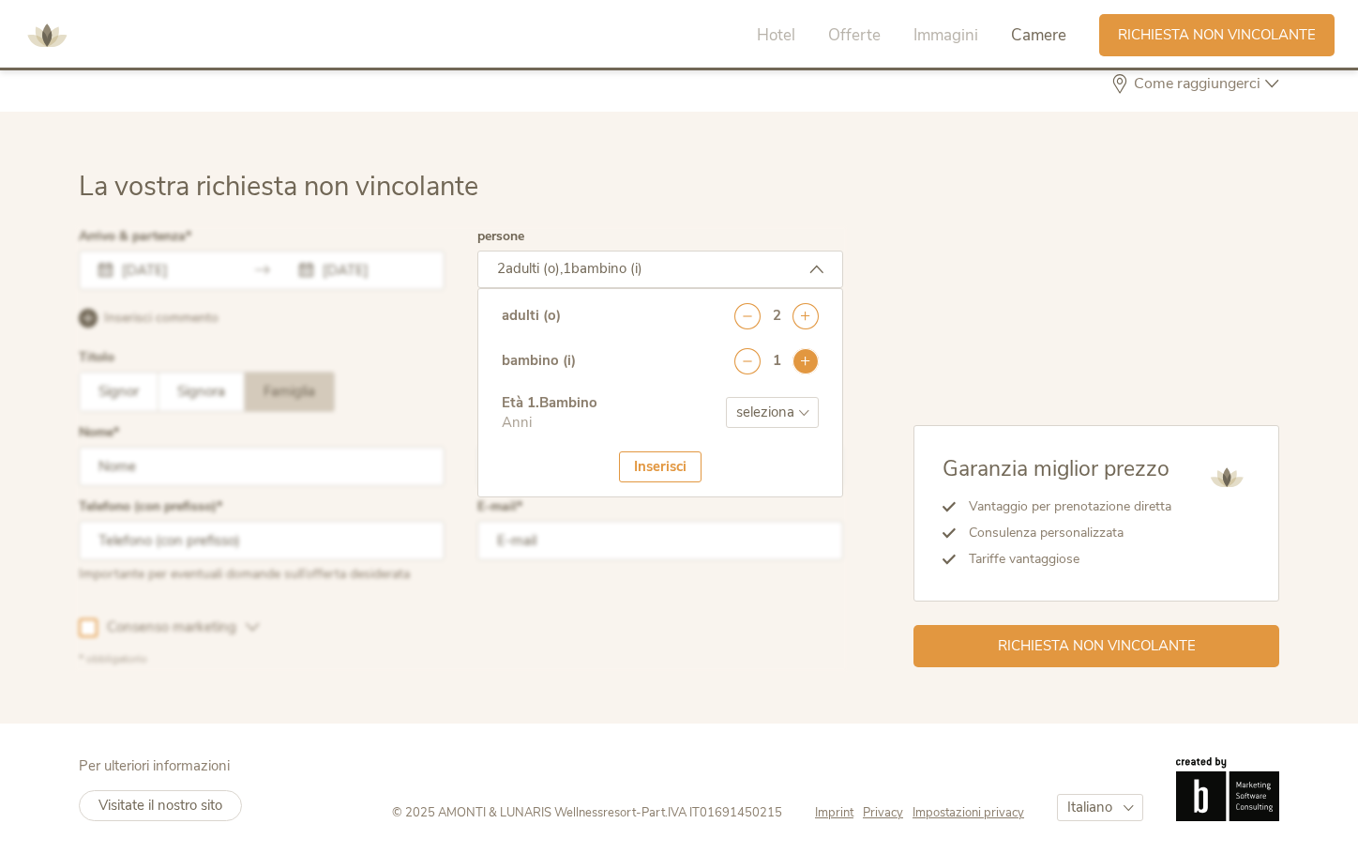
click at [797, 356] on icon at bounding box center [806, 361] width 26 height 26
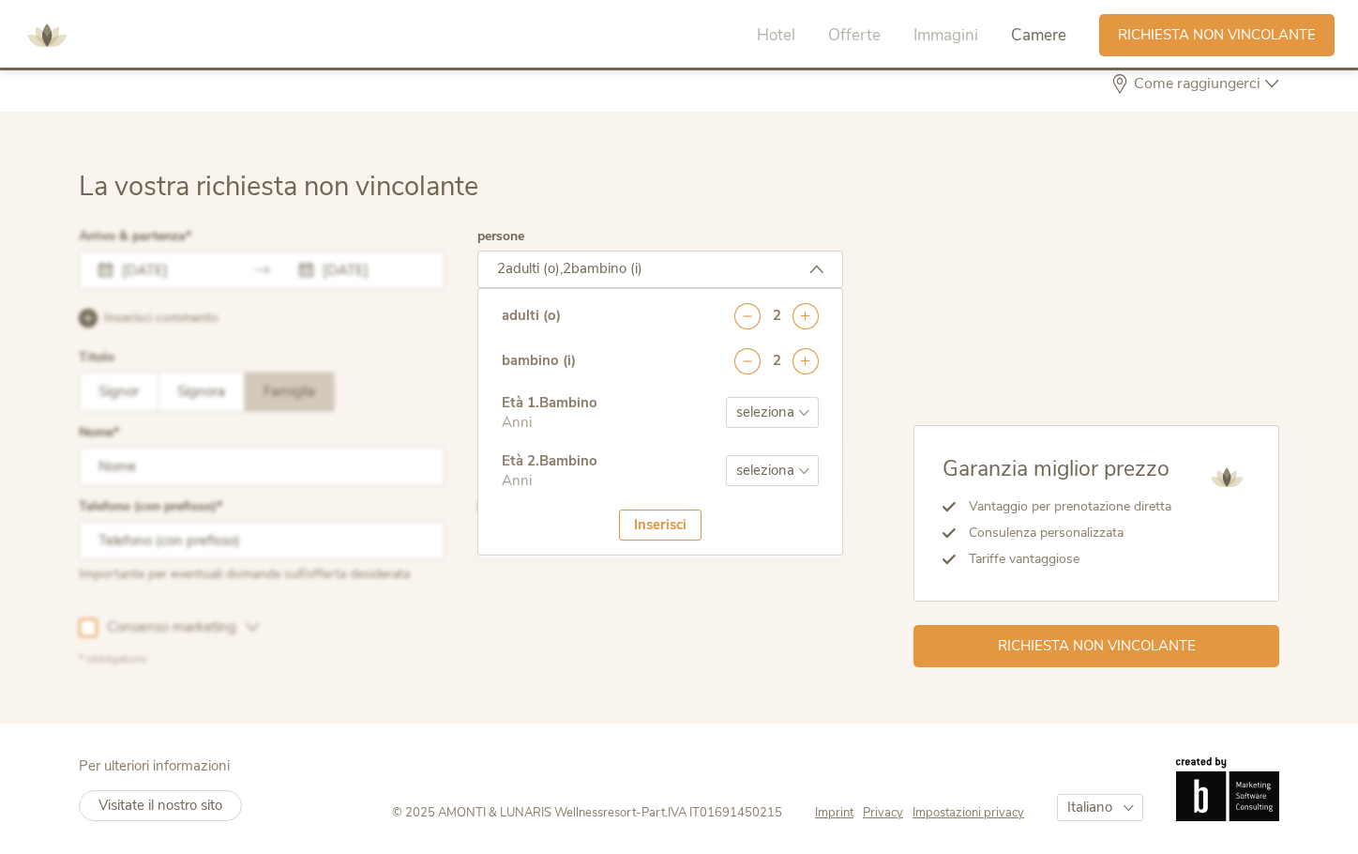
click at [799, 402] on select "seleziona 0 1 2 3 4 5 6 7 8 9 10 11 12 13 14 15 16 17" at bounding box center [772, 412] width 93 height 31
select select "6"
click at [726, 397] on select "seleziona 0 1 2 3 4 5 6 7 8 9 10 11 12 13 14 15 16 17" at bounding box center [772, 412] width 93 height 31
click at [751, 476] on select "seleziona 0 1 2 3 4 5 6 7 8 9 10 11 12 13 14 15 16 17" at bounding box center [772, 470] width 93 height 31
select select "2"
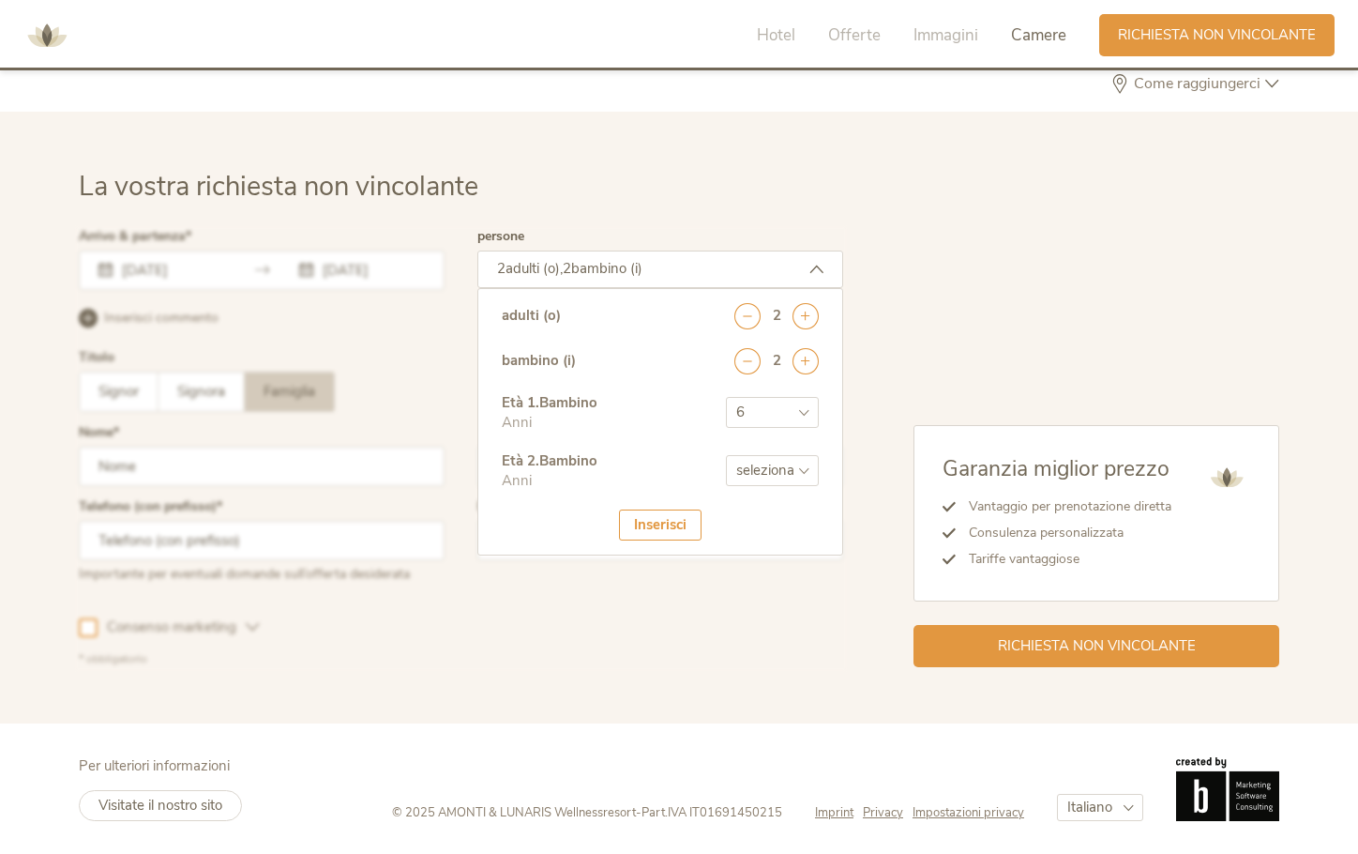
click at [726, 455] on select "seleziona 0 1 2 3 4 5 6 7 8 9 10 11 12 13 14 15 16 17" at bounding box center [772, 470] width 93 height 31
click at [626, 522] on div "Inserisci" at bounding box center [660, 524] width 83 height 31
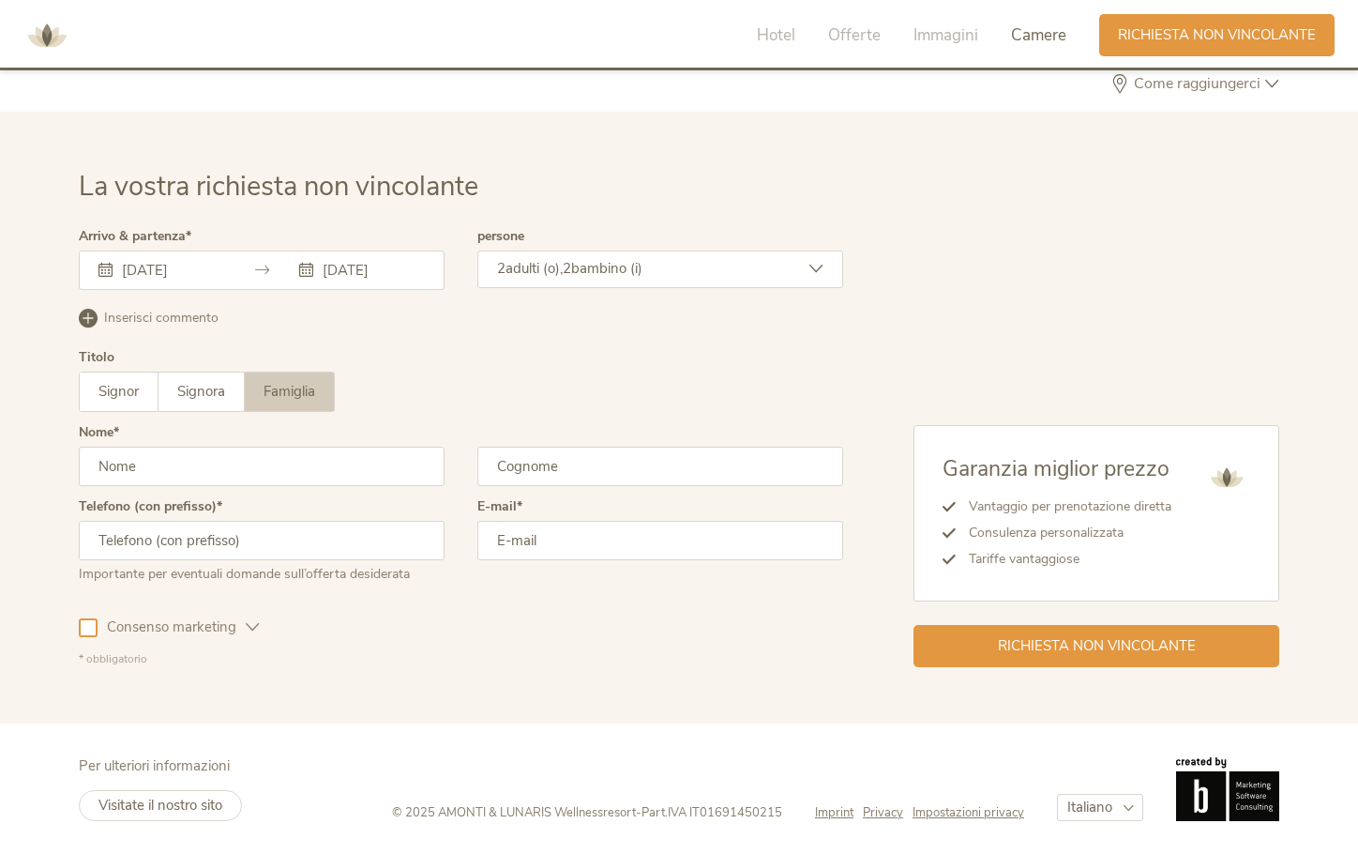
click at [118, 453] on input "text" at bounding box center [262, 466] width 366 height 39
type input "Marzia"
type input "Cetti"
type input "3339800512"
type input "[EMAIL_ADDRESS][DOMAIN_NAME]"
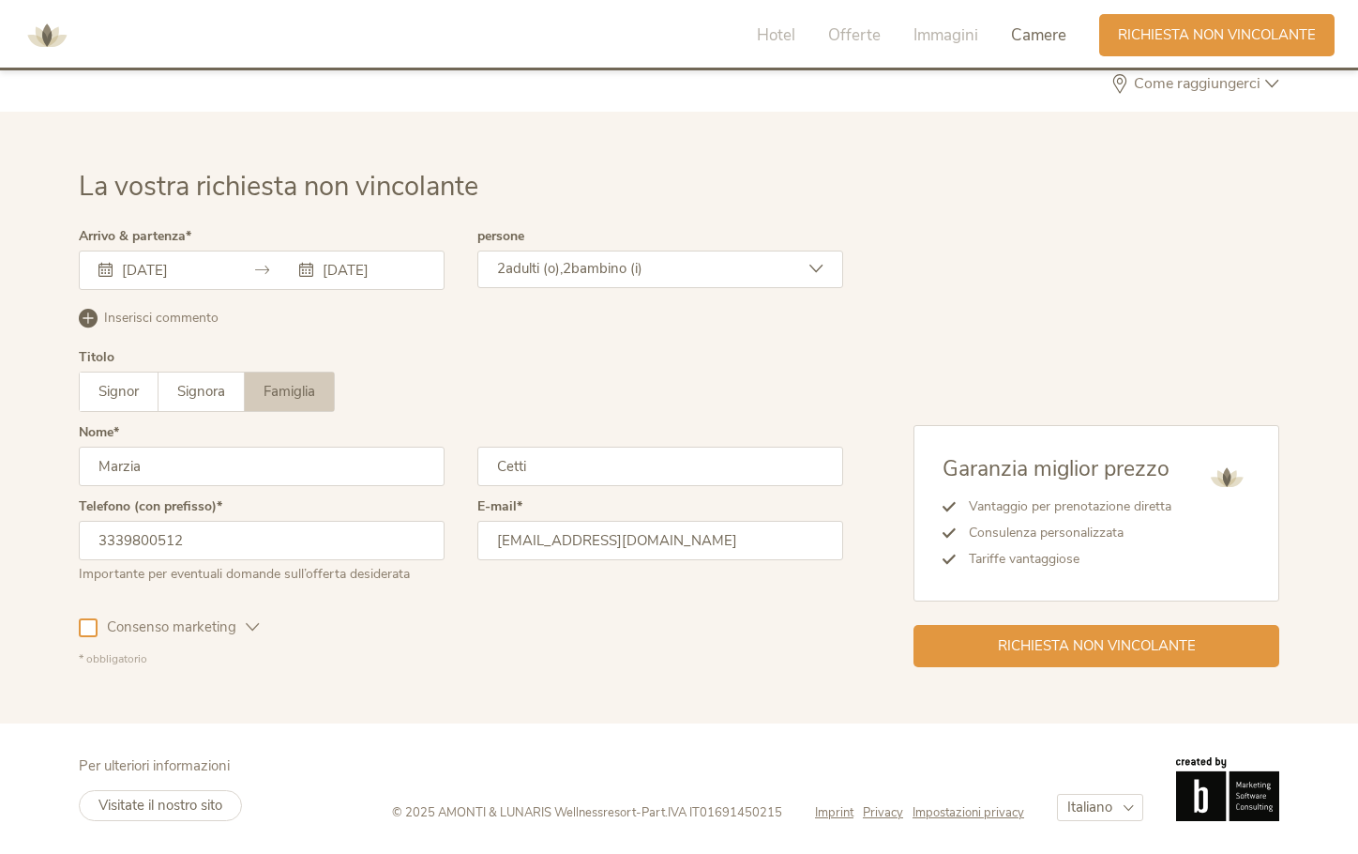
click at [131, 624] on span "Consenso marketing" at bounding box center [172, 627] width 148 height 20
click at [1100, 644] on span "Richiesta non vincolante" at bounding box center [1097, 644] width 198 height 20
